Goal: Information Seeking & Learning: Learn about a topic

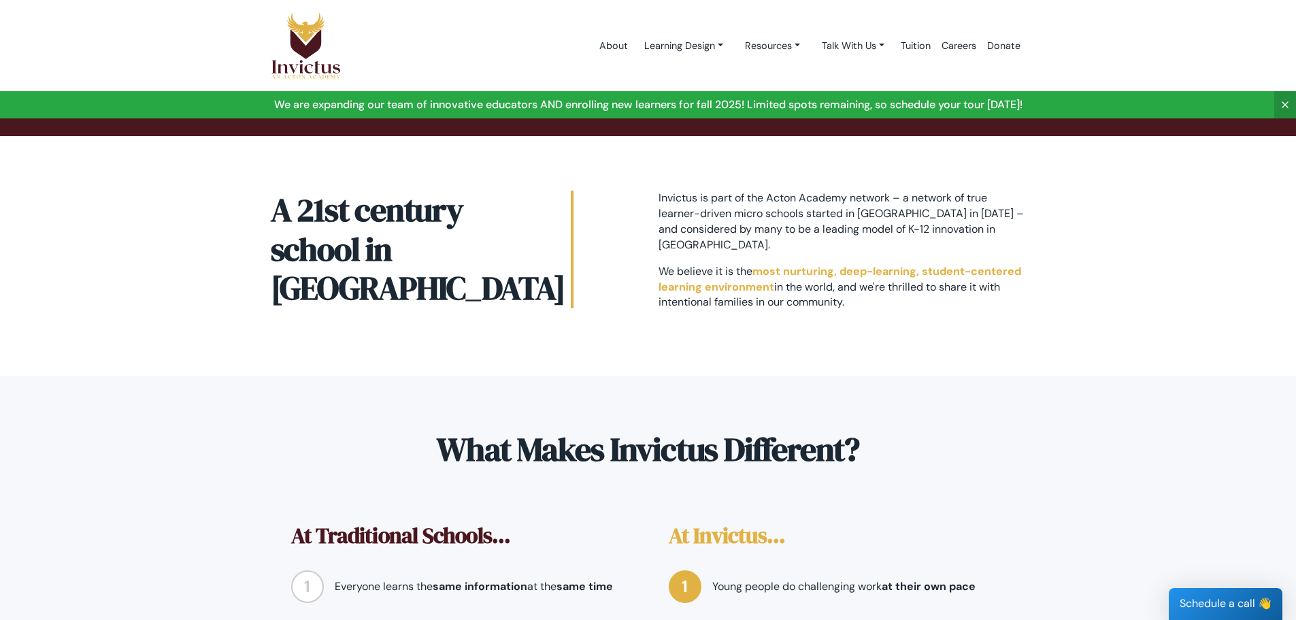
scroll to position [612, 0]
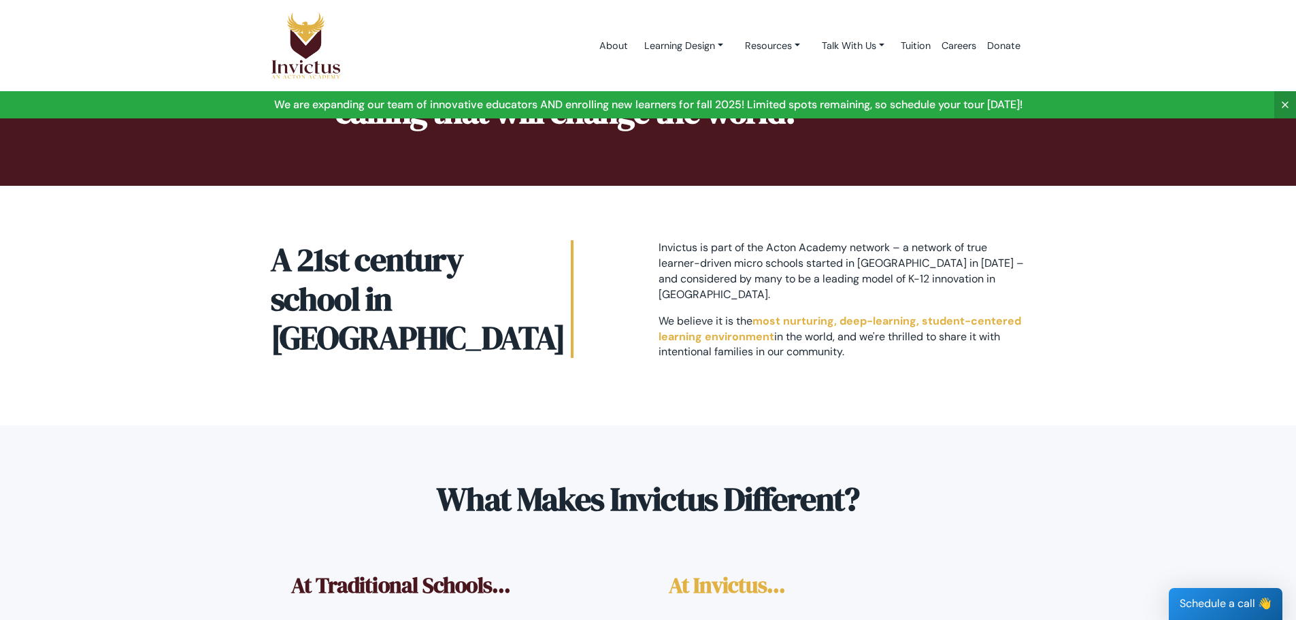
drag, startPoint x: 854, startPoint y: 310, endPoint x: 656, endPoint y: 223, distance: 216.0
click at [656, 240] on div "Invictus is part of the Acton Academy network – a network of true learner-drive…" at bounding box center [842, 305] width 388 height 131
copy div "Invictus is part of the Acton Academy network – a network of true learner-drive…"
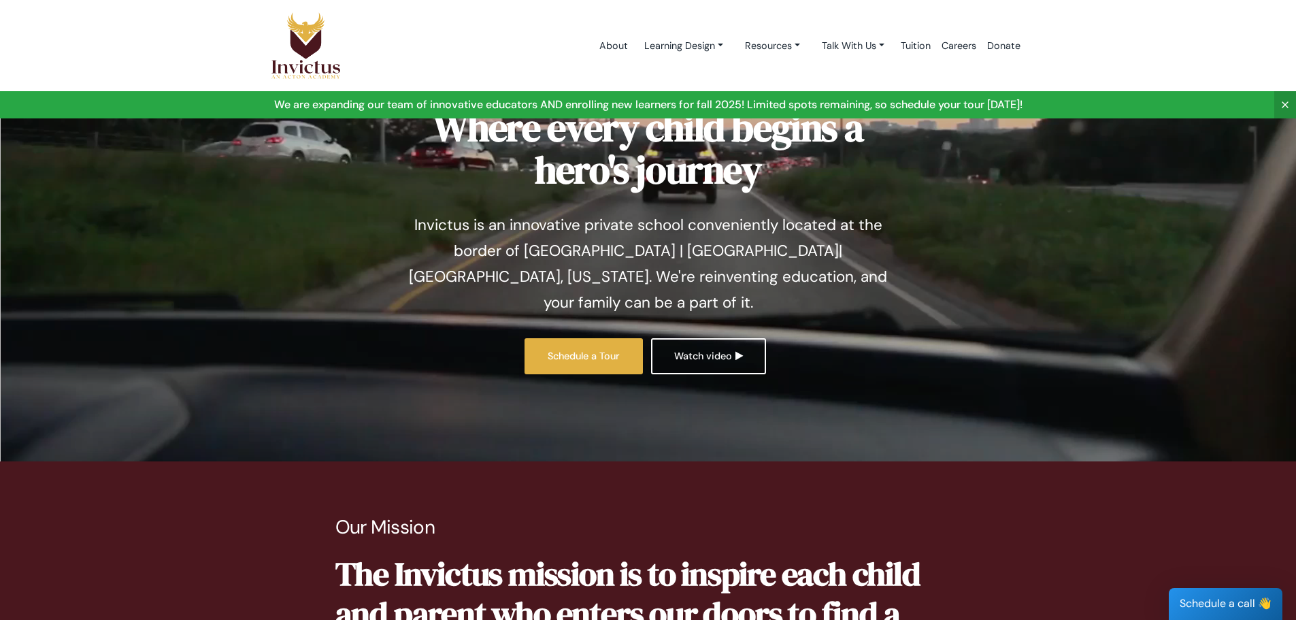
scroll to position [0, 0]
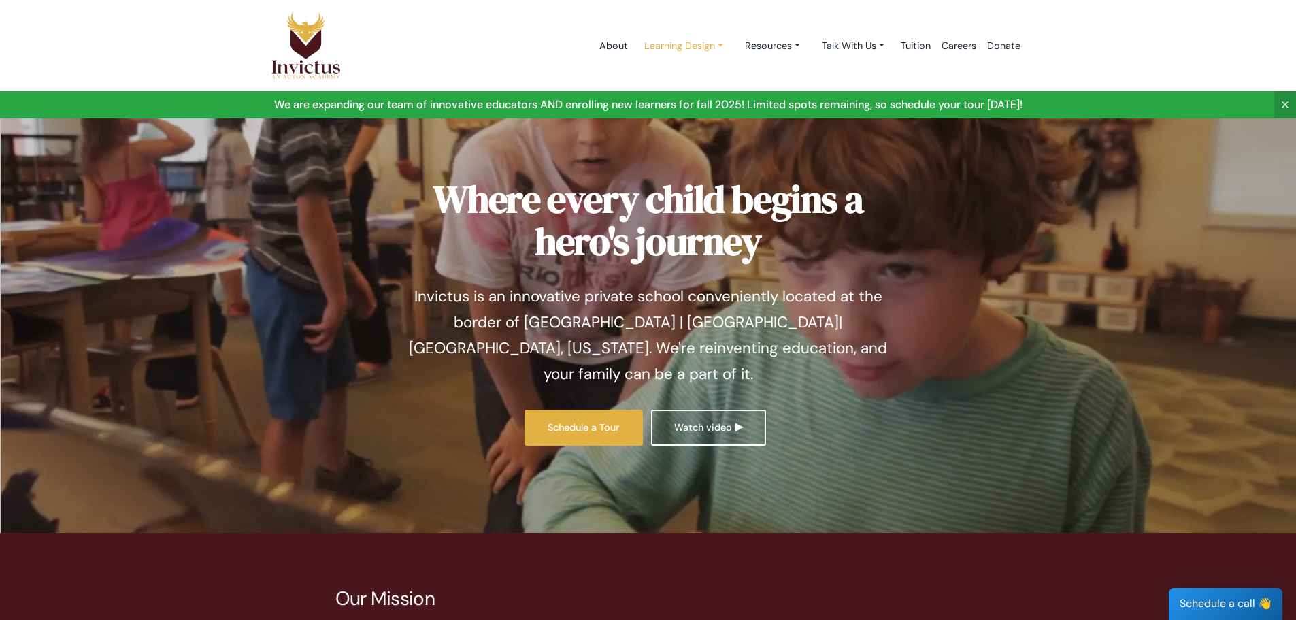
click at [665, 44] on link "Learning Design" at bounding box center [683, 45] width 101 height 25
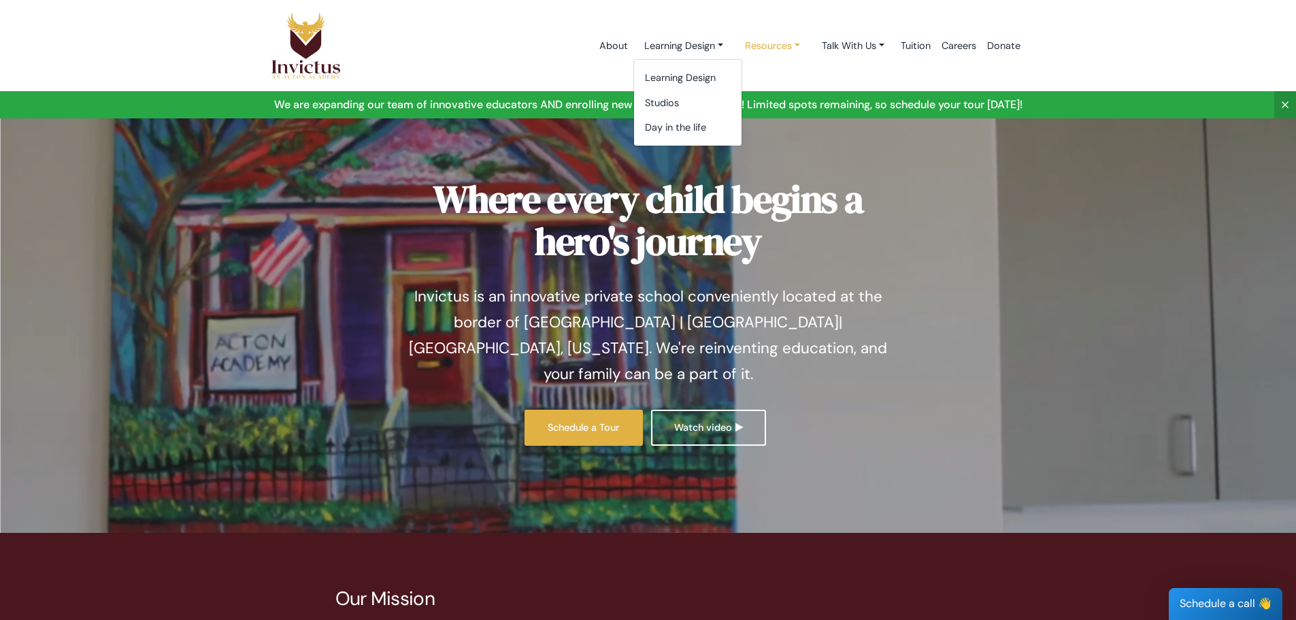
click at [758, 45] on link "Resources" at bounding box center [772, 45] width 77 height 25
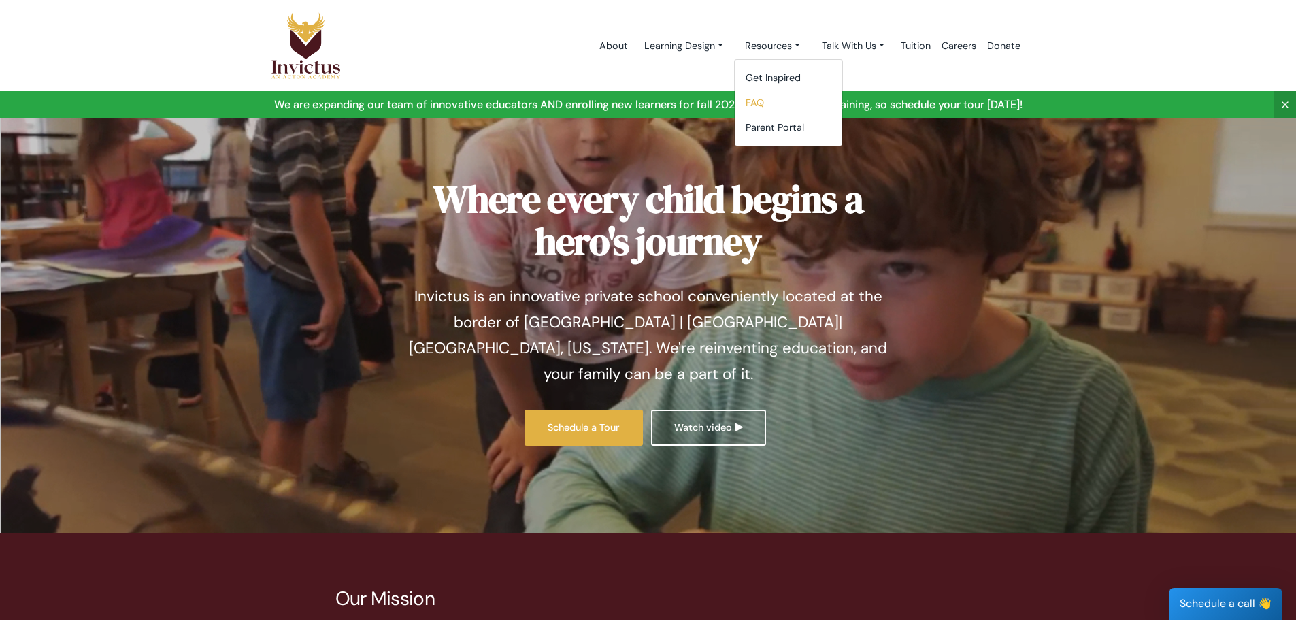
click at [759, 95] on link "FAQ" at bounding box center [788, 102] width 107 height 25
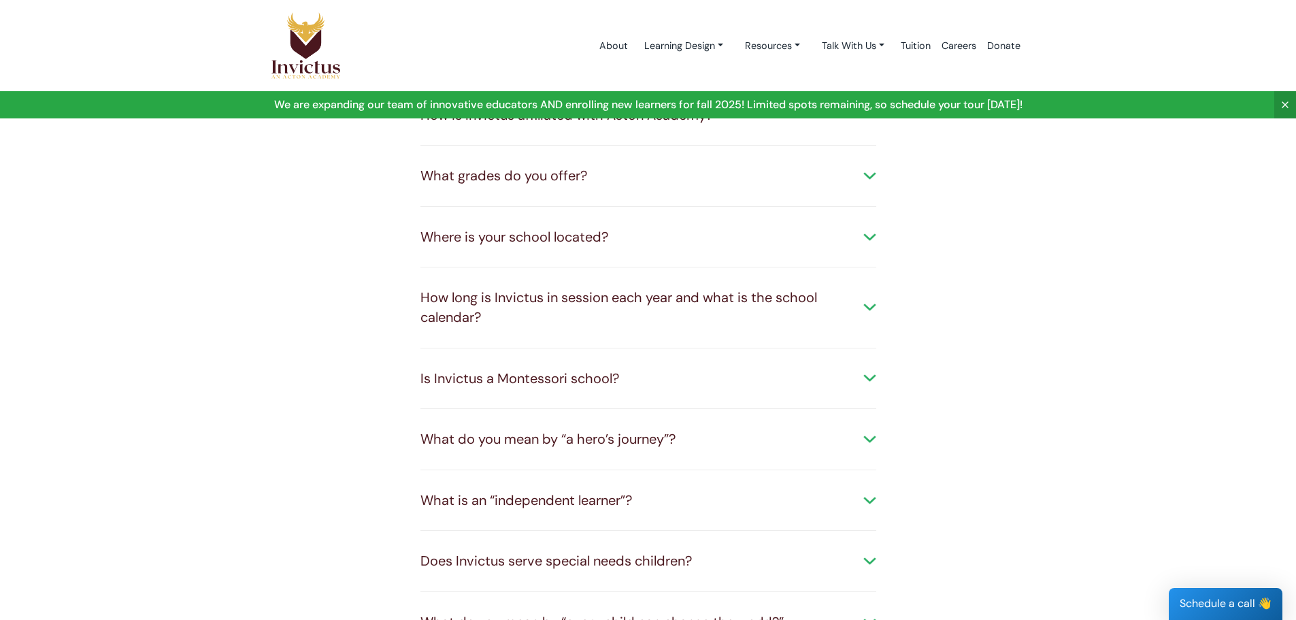
scroll to position [136, 0]
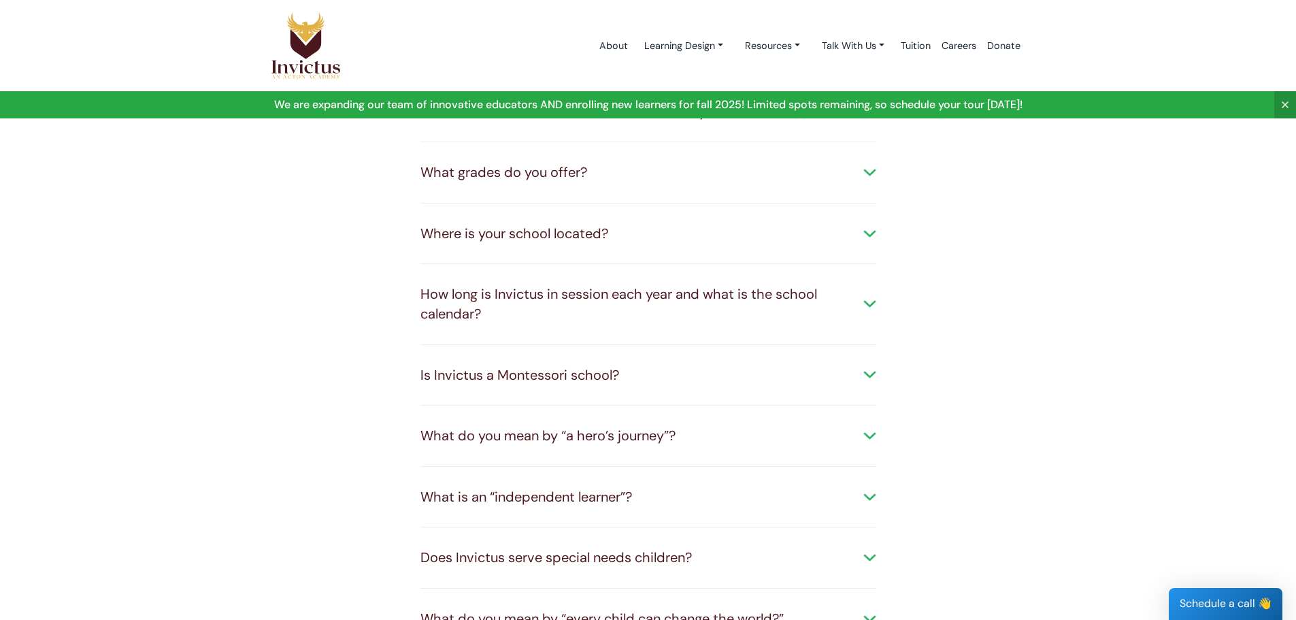
click at [873, 299] on div "How long is Invictus in session each year and what is the school calendar?" at bounding box center [648, 303] width 456 height 39
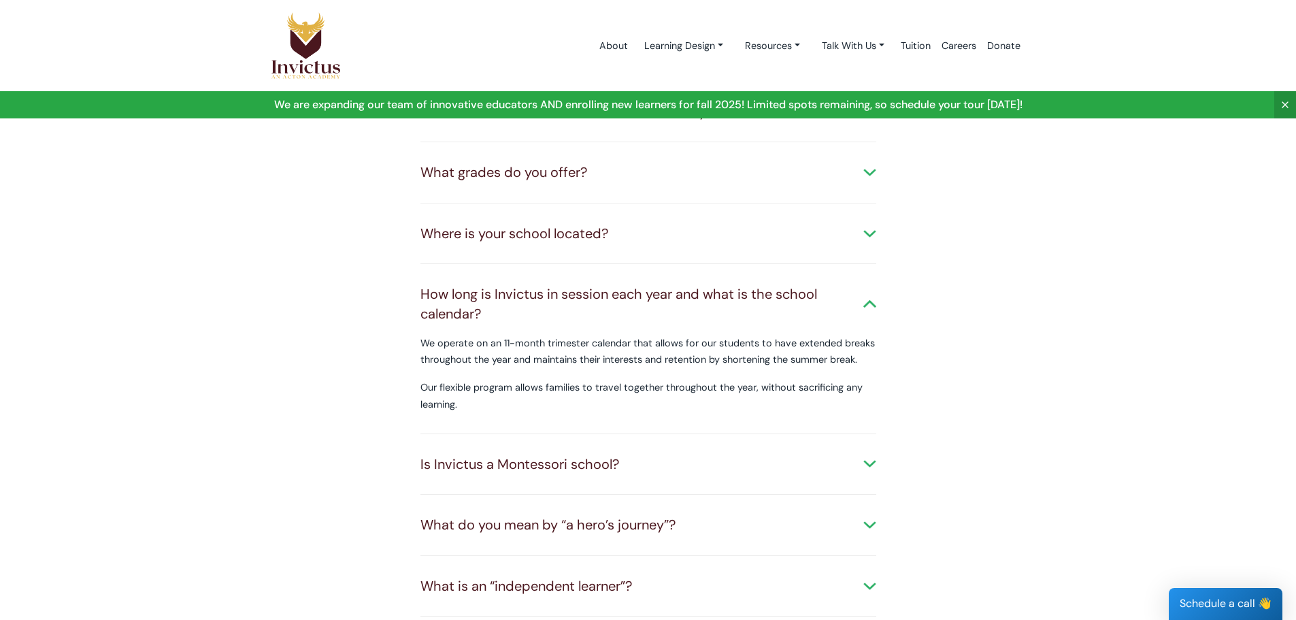
drag, startPoint x: 480, startPoint y: 410, endPoint x: 418, endPoint y: 346, distance: 88.5
copy div "We operate on an 11-month trimester calendar that allows for our students to ha…"
click at [299, 40] on img at bounding box center [306, 46] width 71 height 68
